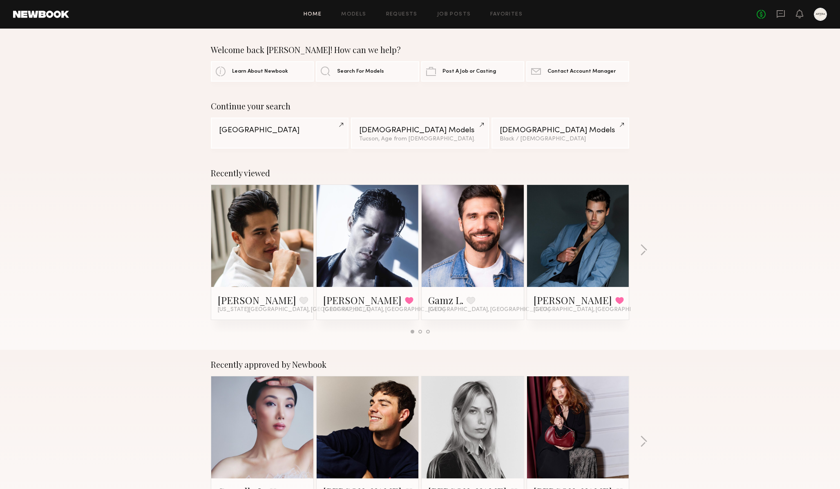
click at [803, 16] on div "No fees up to $5,000" at bounding box center [791, 14] width 70 height 13
click at [756, 12] on div "Home Models Requests Job Posts Favorites Sign Out" at bounding box center [412, 14] width 687 height 5
click at [817, 14] on div at bounding box center [820, 14] width 13 height 13
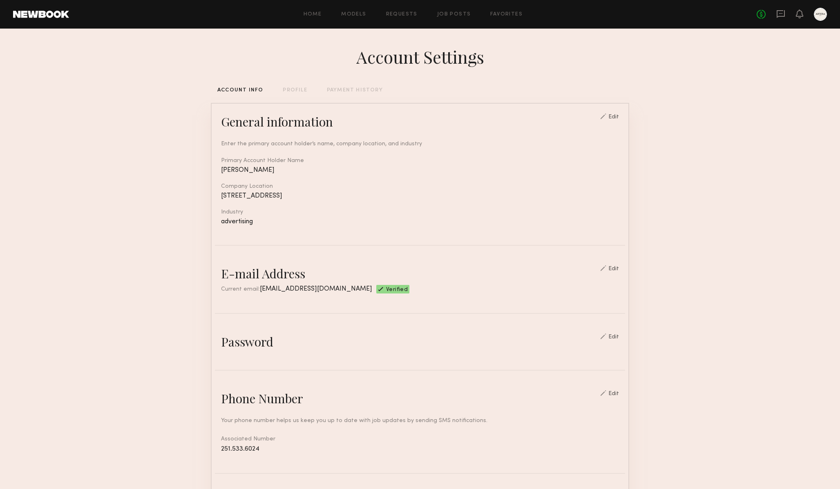
click at [372, 92] on div "PAYMENT HISTORY" at bounding box center [355, 90] width 56 height 5
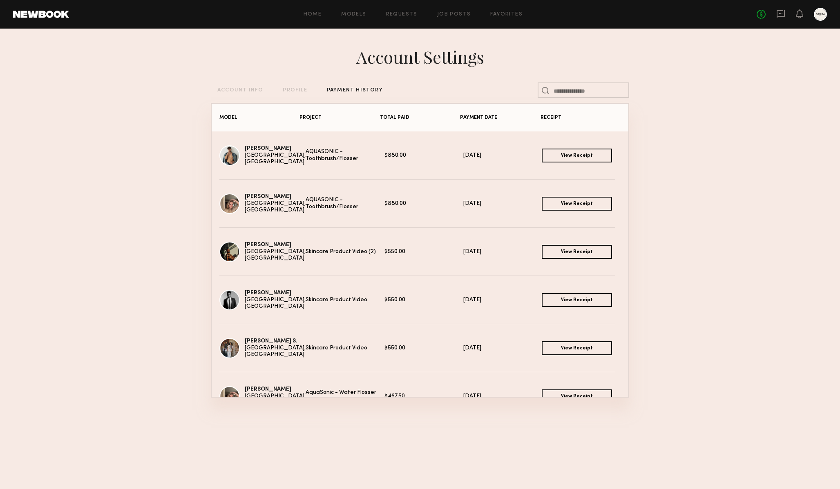
drag, startPoint x: 407, startPoint y: 189, endPoint x: 411, endPoint y: 204, distance: 15.0
click at [411, 204] on div "Masha B. Los Angeles, CA AQUASONIC - Toothbrush/Flosser $880.00 07/18/2025 View…" at bounding box center [420, 204] width 417 height 48
click at [411, 204] on div "$880.00" at bounding box center [423, 204] width 79 height 7
drag, startPoint x: 394, startPoint y: 193, endPoint x: 400, endPoint y: 196, distance: 6.9
click at [400, 196] on div "Masha B. Los Angeles, CA AQUASONIC - Toothbrush/Flosser $880.00 07/18/2025 View…" at bounding box center [420, 204] width 417 height 48
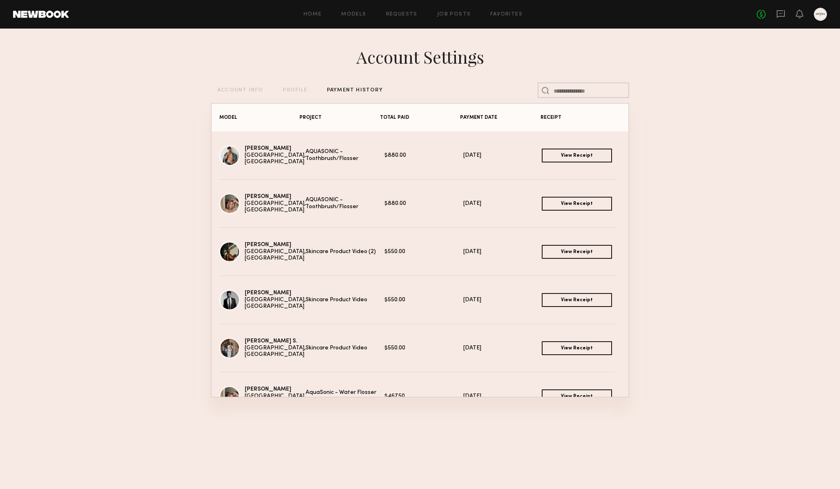
click at [400, 196] on div "Masha B. Los Angeles, CA AQUASONIC - Toothbrush/Flosser $880.00 07/18/2025 View…" at bounding box center [419, 204] width 401 height 20
drag, startPoint x: 404, startPoint y: 206, endPoint x: 391, endPoint y: 198, distance: 15.1
click at [392, 198] on div "Masha B. Los Angeles, CA AQUASONIC - Toothbrush/Flosser $880.00 07/18/2025 View…" at bounding box center [419, 204] width 401 height 20
click at [391, 198] on div "Masha B. Los Angeles, CA AQUASONIC - Toothbrush/Flosser $880.00 07/18/2025 View…" at bounding box center [419, 204] width 401 height 20
click at [389, 155] on div "$880.00" at bounding box center [423, 155] width 79 height 7
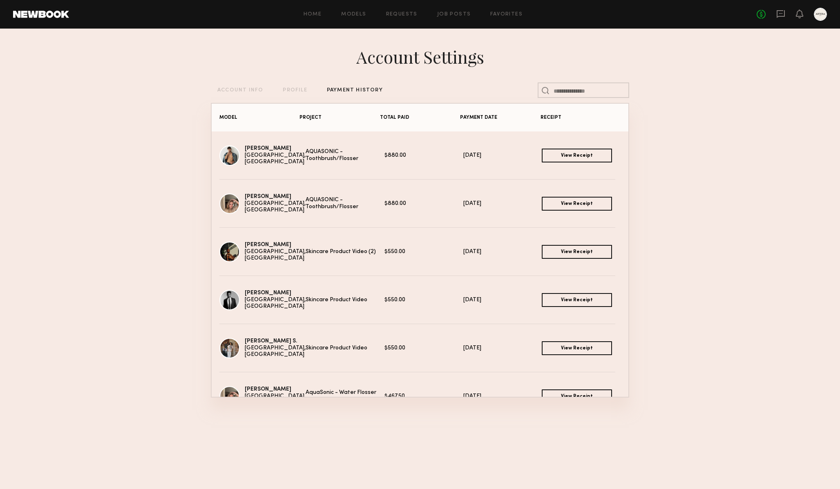
click at [568, 158] on link "View Receipt" at bounding box center [577, 156] width 70 height 14
click at [308, 11] on div "Home Models Requests Job Posts Favorites Sign Out No fees up to $5,000" at bounding box center [448, 14] width 758 height 13
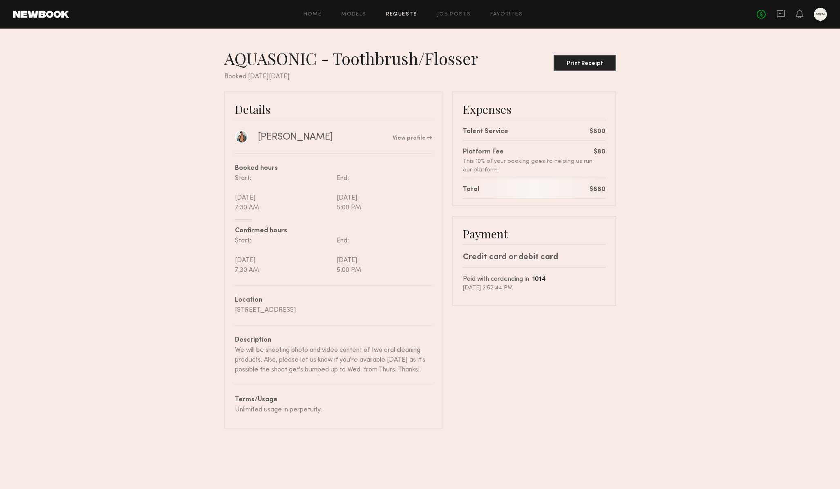
click at [528, 369] on div "Expenses Talent Service $800 Platform Fee This 10% of your booking goes to help…" at bounding box center [534, 259] width 164 height 337
